Goal: Task Accomplishment & Management: Manage account settings

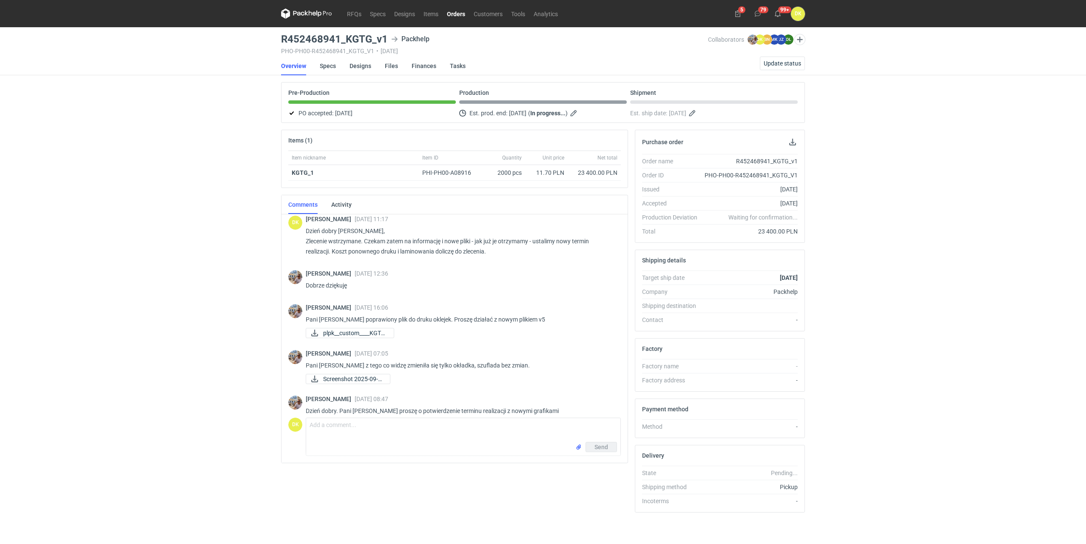
scroll to position [515, 0]
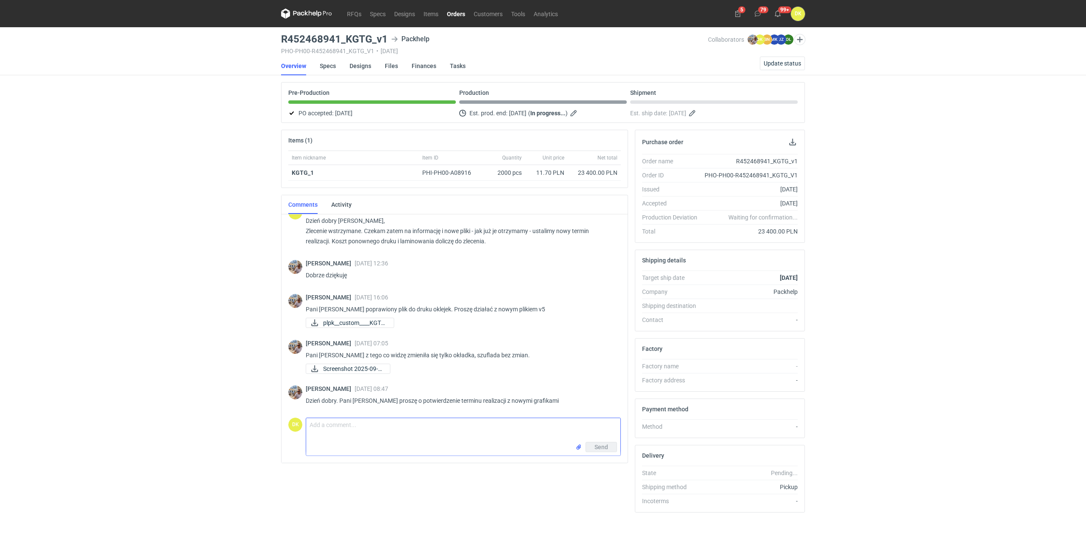
click at [492, 422] on textarea "Comment message" at bounding box center [463, 430] width 314 height 24
click at [414, 432] on textarea "[PERSON_NAME], Zmieniam termin z uwagi na nowe pliki - na 18.09." at bounding box center [463, 430] width 314 height 24
type textarea "[PERSON_NAME], Zmieniam termin z uwagi na nowe pliki na 18.09."
click at [606, 442] on button "Send" at bounding box center [601, 447] width 31 height 10
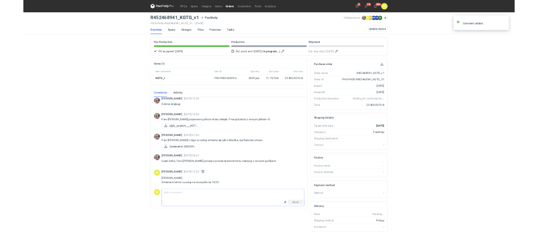
scroll to position [562, 0]
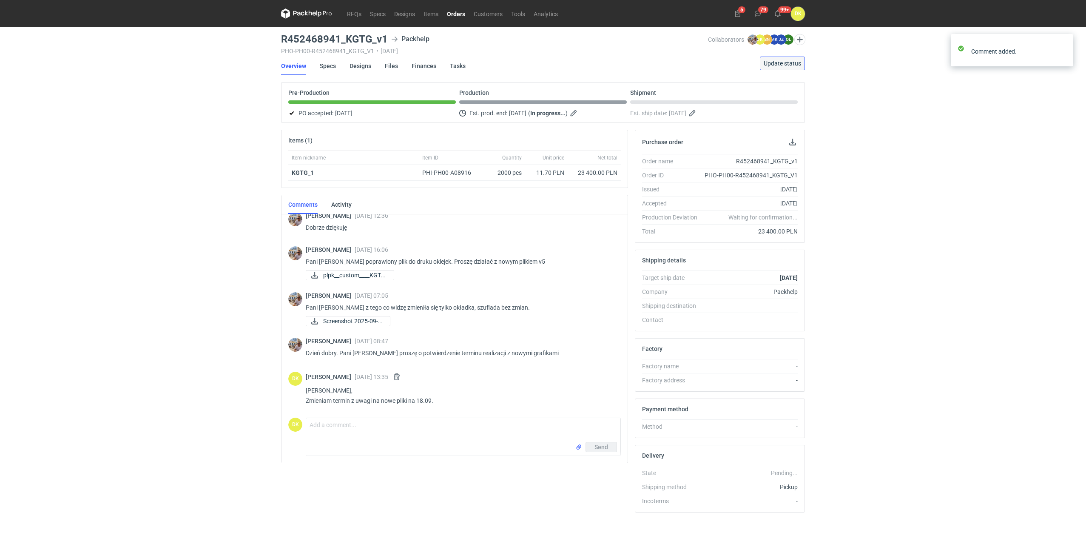
click at [784, 58] on button "Update status" at bounding box center [782, 64] width 45 height 14
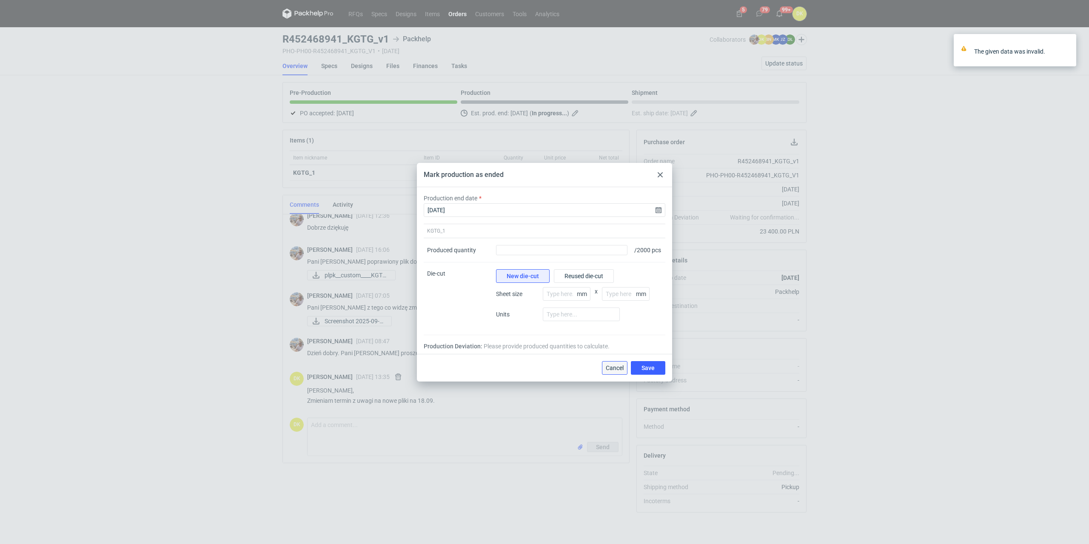
click at [618, 367] on button "Cancel" at bounding box center [615, 368] width 26 height 14
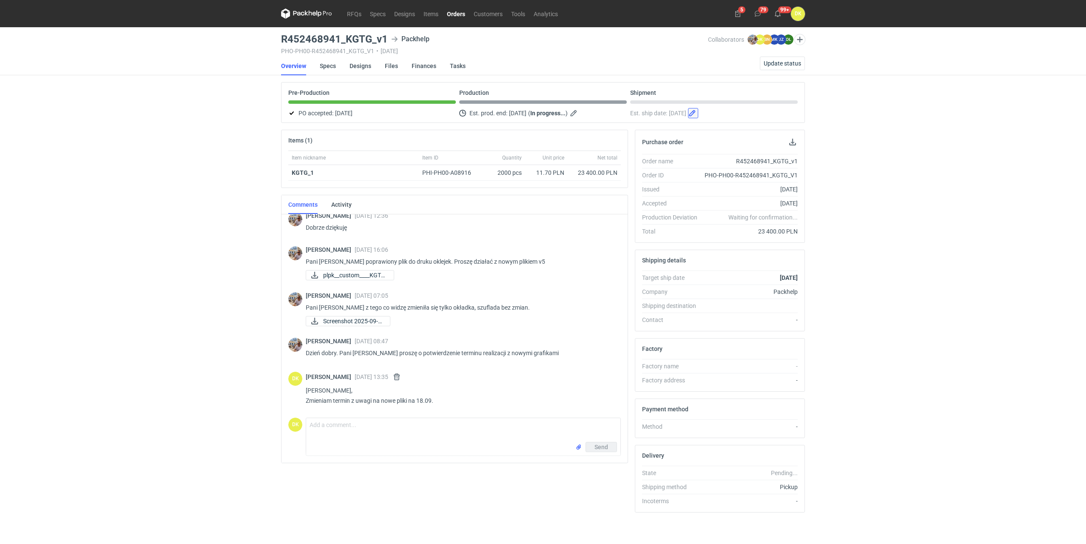
click at [698, 113] on button "button" at bounding box center [693, 113] width 10 height 10
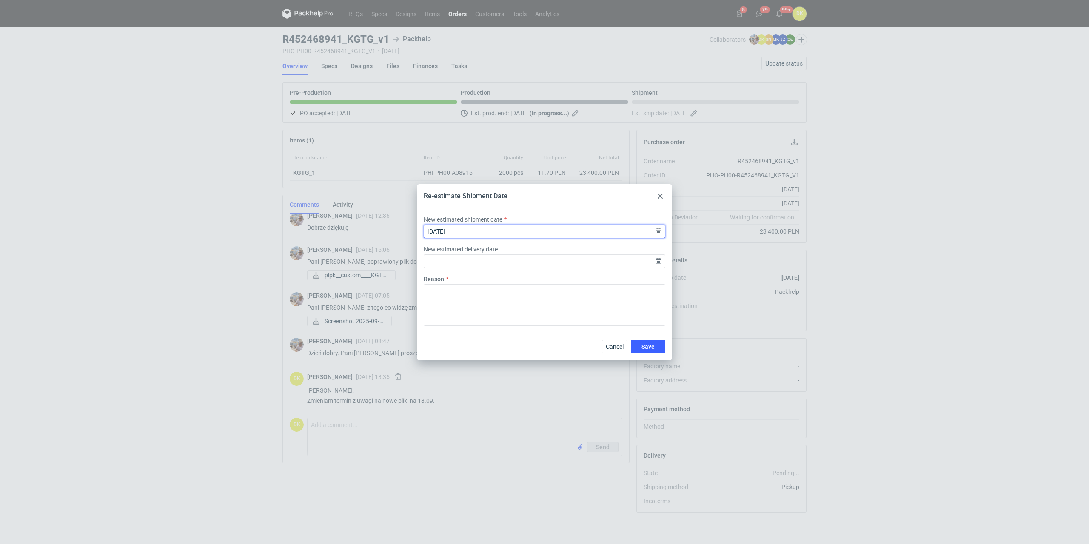
click at [493, 229] on input "[DATE]" at bounding box center [545, 232] width 242 height 14
click at [566, 285] on button "19" at bounding box center [572, 284] width 14 height 14
type input "[DATE]"
click at [652, 344] on span "Save" at bounding box center [647, 347] width 13 height 6
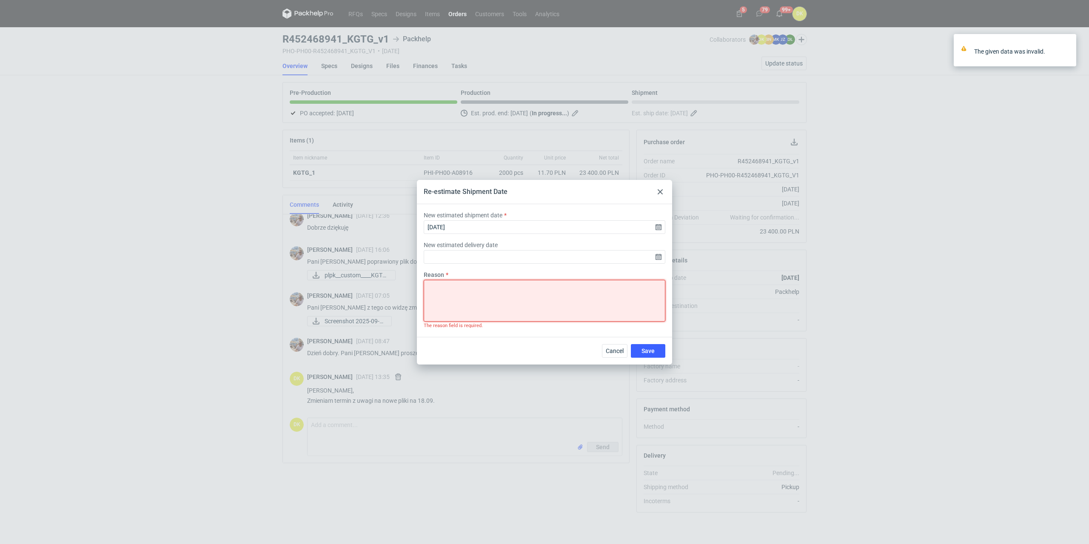
click at [515, 289] on textarea "Reason" at bounding box center [545, 301] width 242 height 42
type textarea "Zmiana plików"
click at [640, 352] on button "Save" at bounding box center [648, 351] width 34 height 14
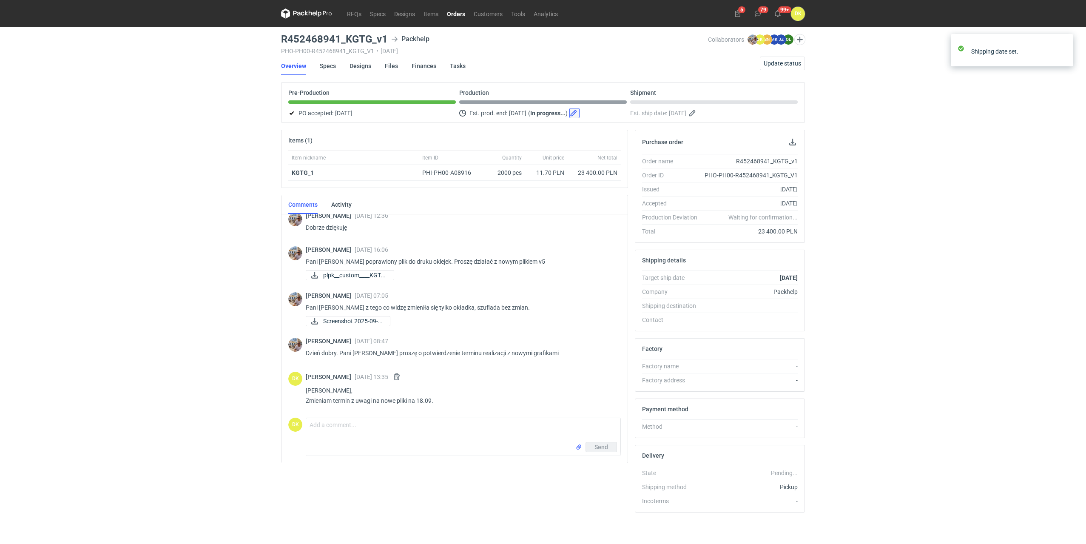
click at [580, 114] on button "button" at bounding box center [574, 113] width 10 height 10
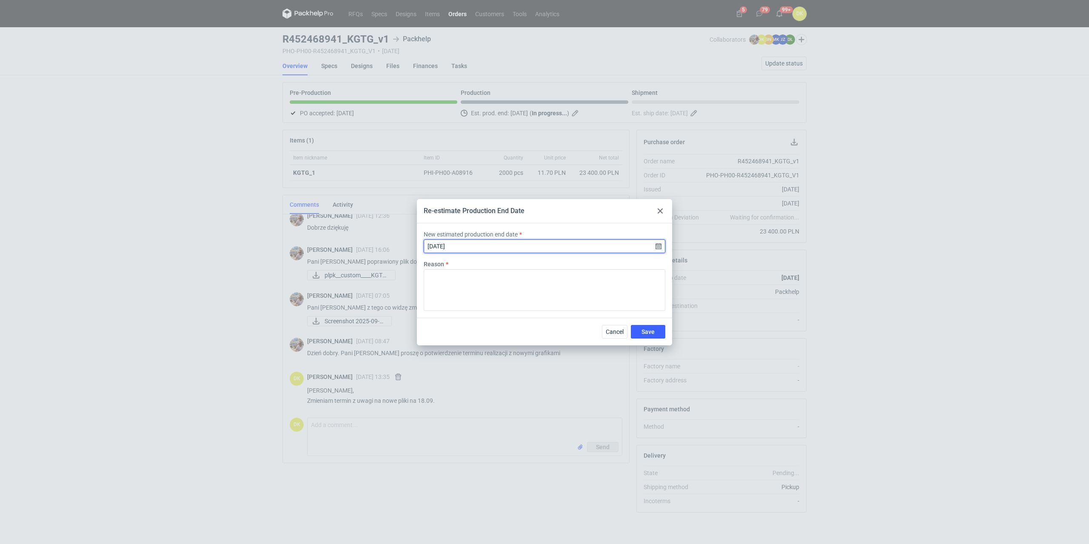
click at [659, 247] on input "[DATE]" at bounding box center [545, 246] width 242 height 14
click at [562, 299] on button "18" at bounding box center [558, 299] width 14 height 14
type input "[DATE]"
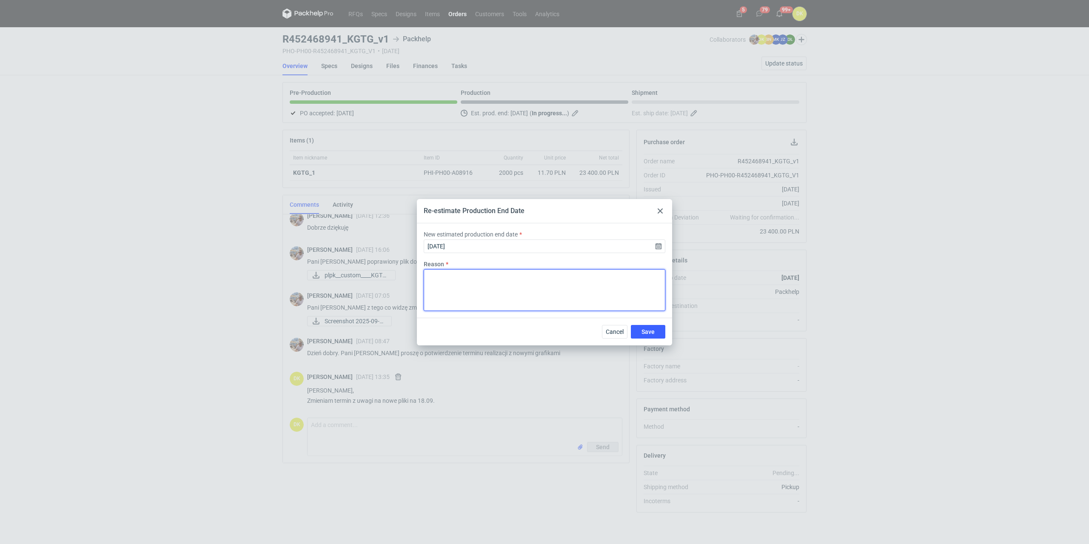
click at [571, 293] on textarea "Reason" at bounding box center [545, 290] width 242 height 42
type textarea "Zmiana plików"
click at [662, 333] on button "Save" at bounding box center [648, 332] width 34 height 14
